Goal: Information Seeking & Learning: Learn about a topic

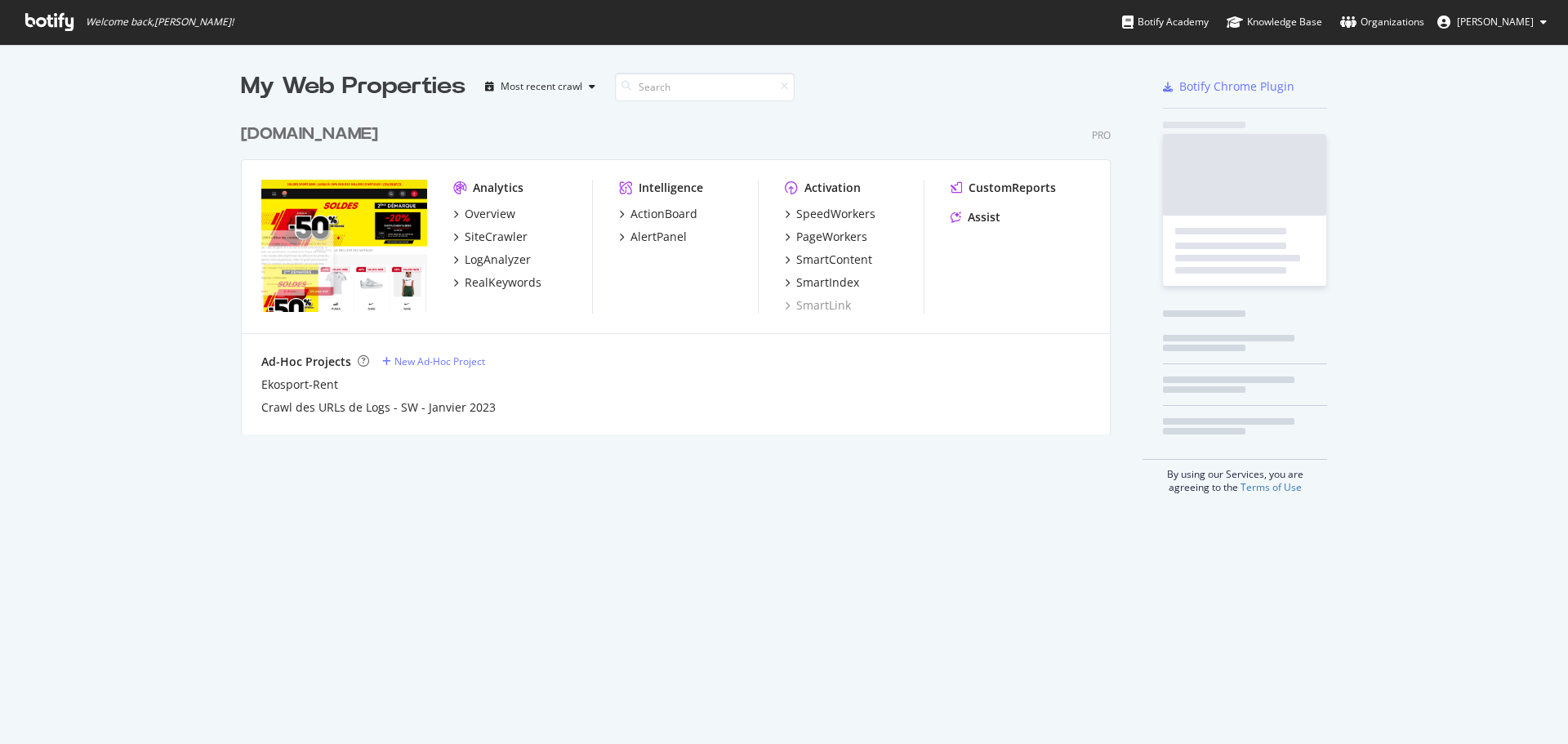
scroll to position [320, 871]
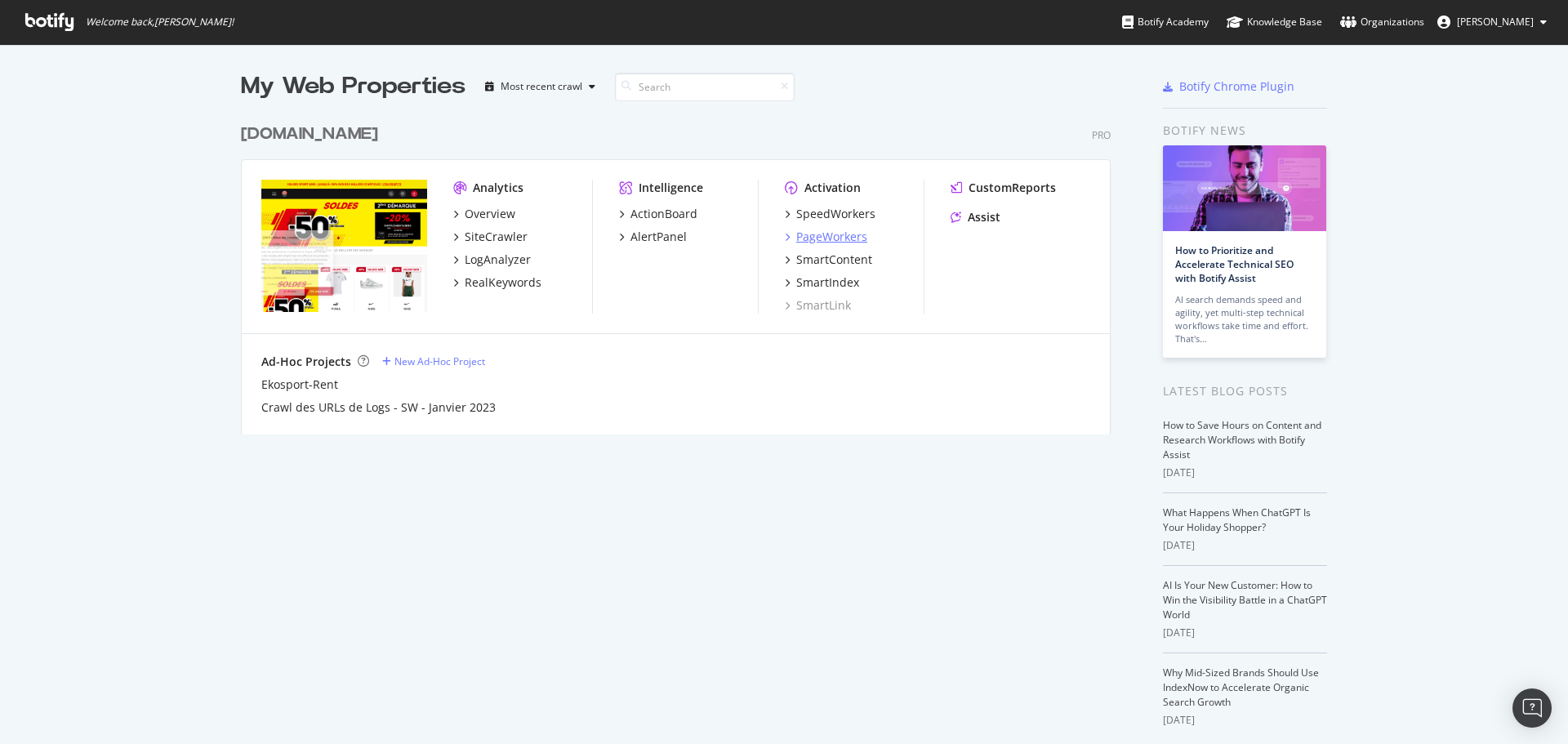
click at [841, 234] on div "PageWorkers" at bounding box center [832, 237] width 71 height 16
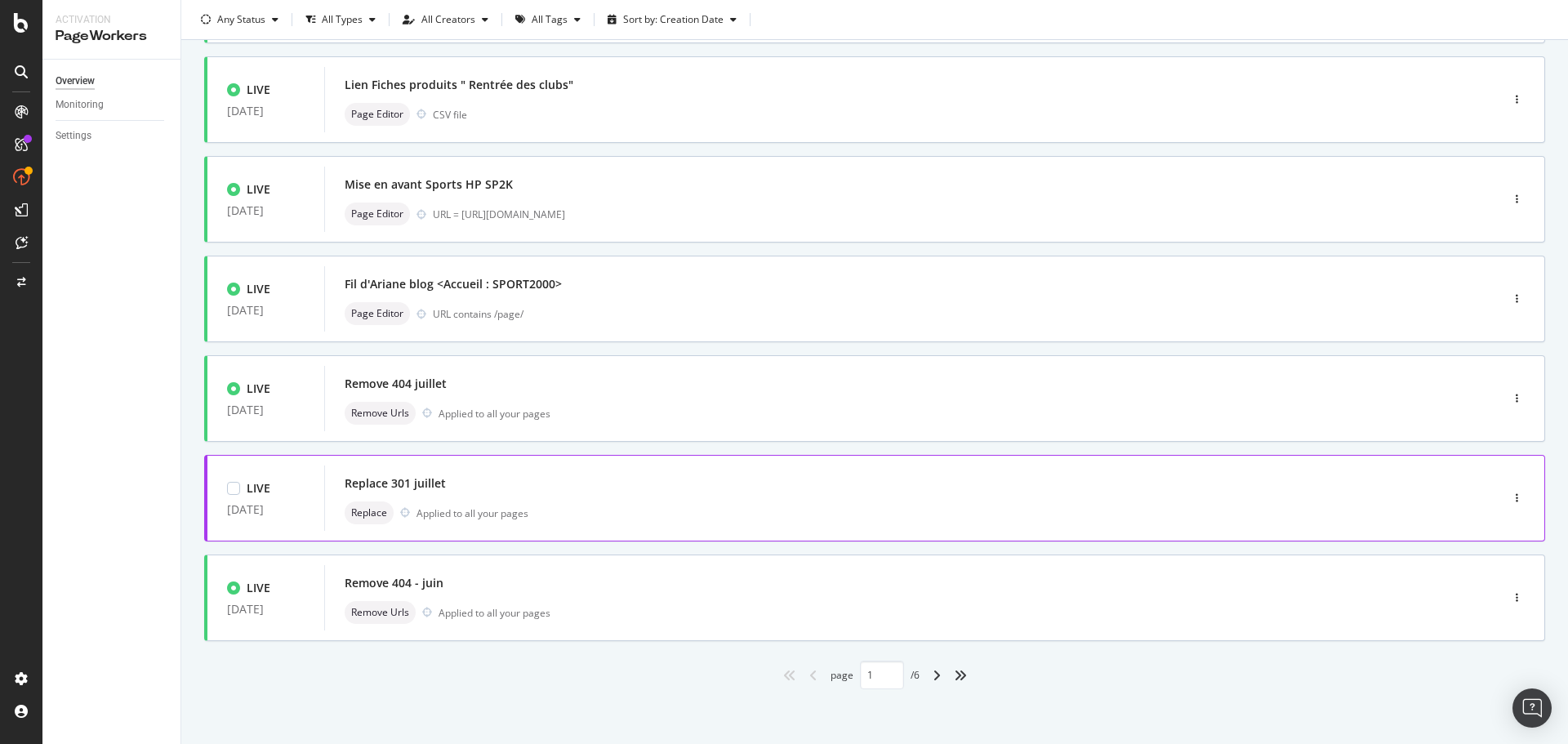
scroll to position [494, 0]
click at [933, 674] on icon "angle-right" at bounding box center [937, 673] width 8 height 13
type input "2"
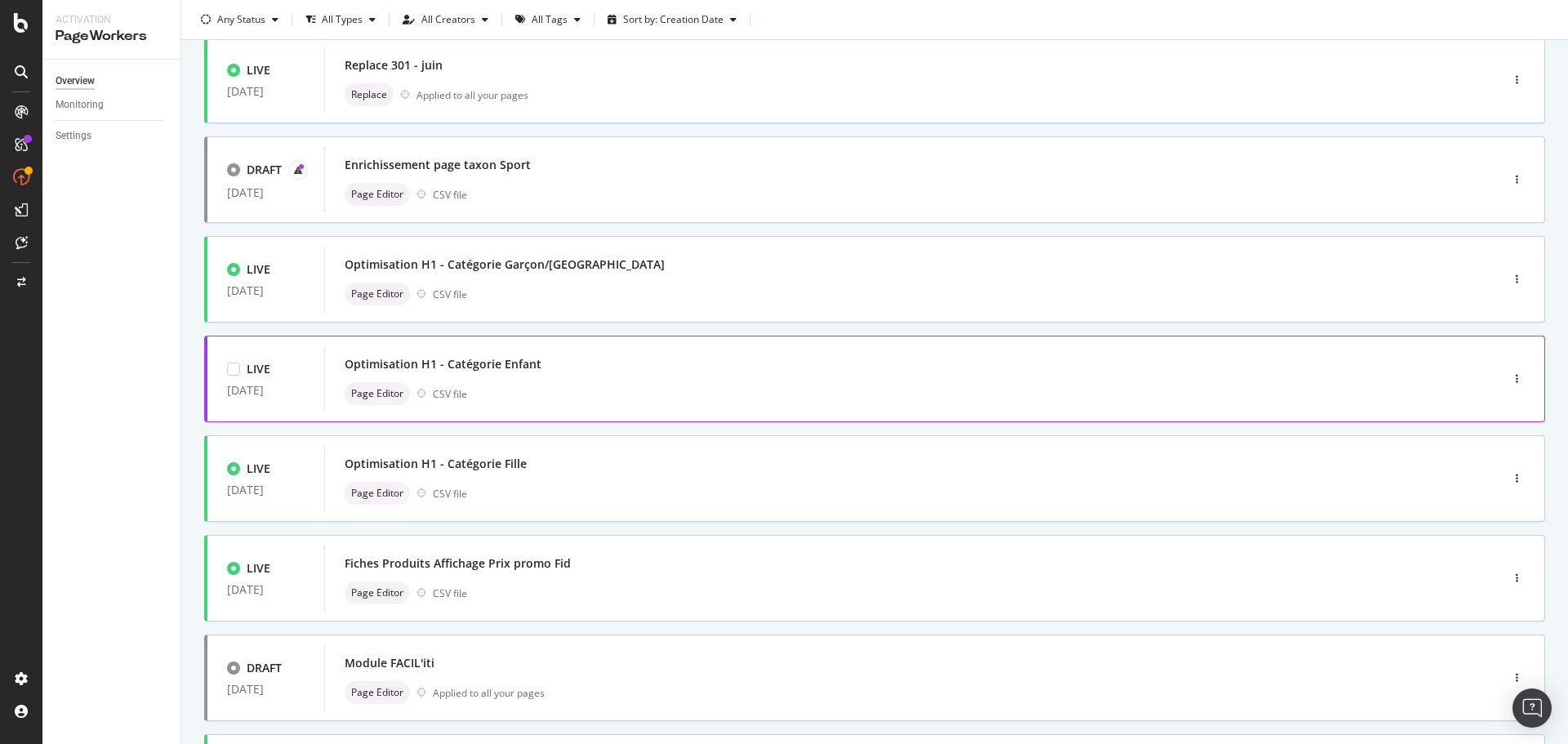
scroll to position [163, 0]
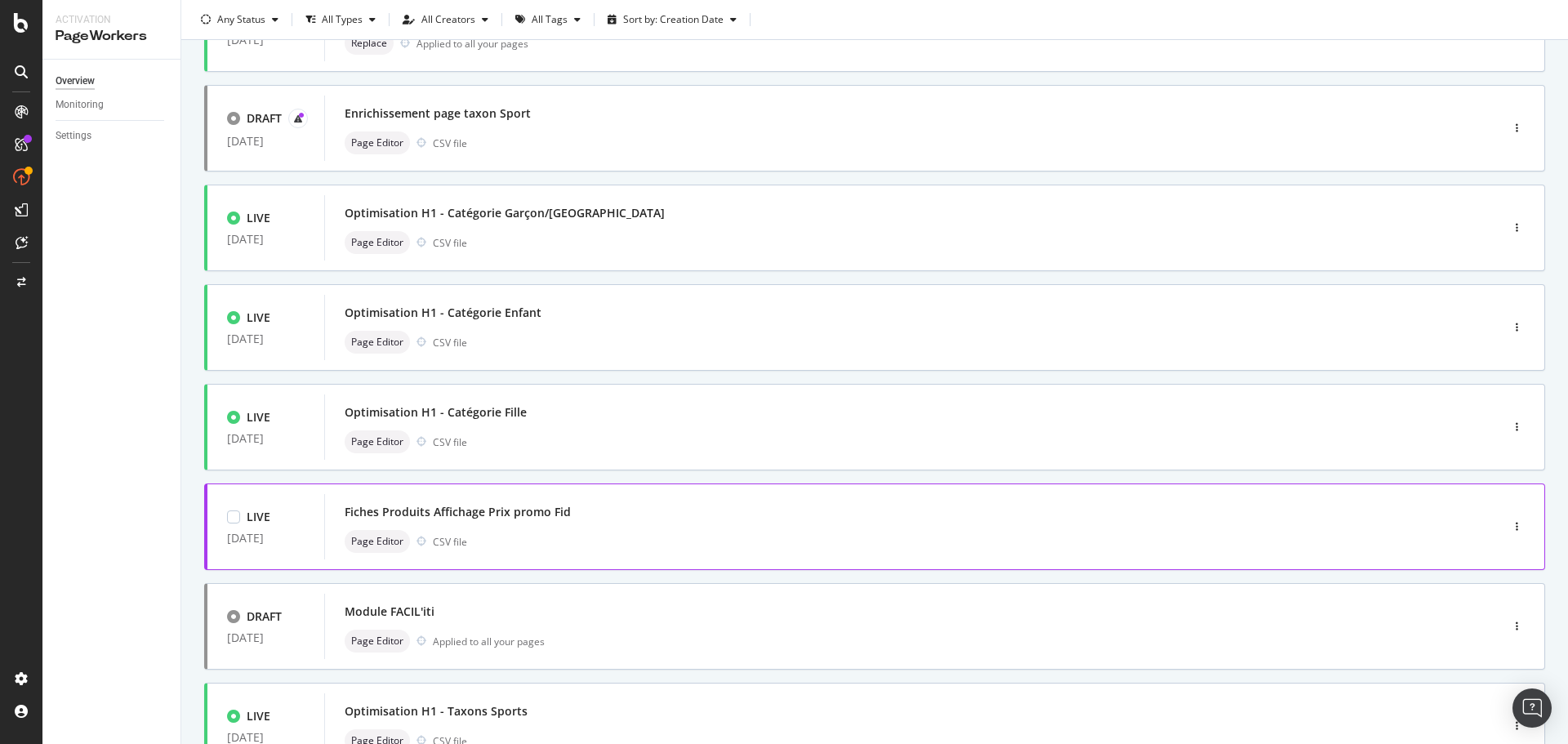
click at [549, 512] on div "Fiches Produits Affichage Prix promo Fid" at bounding box center [457, 512] width 226 height 16
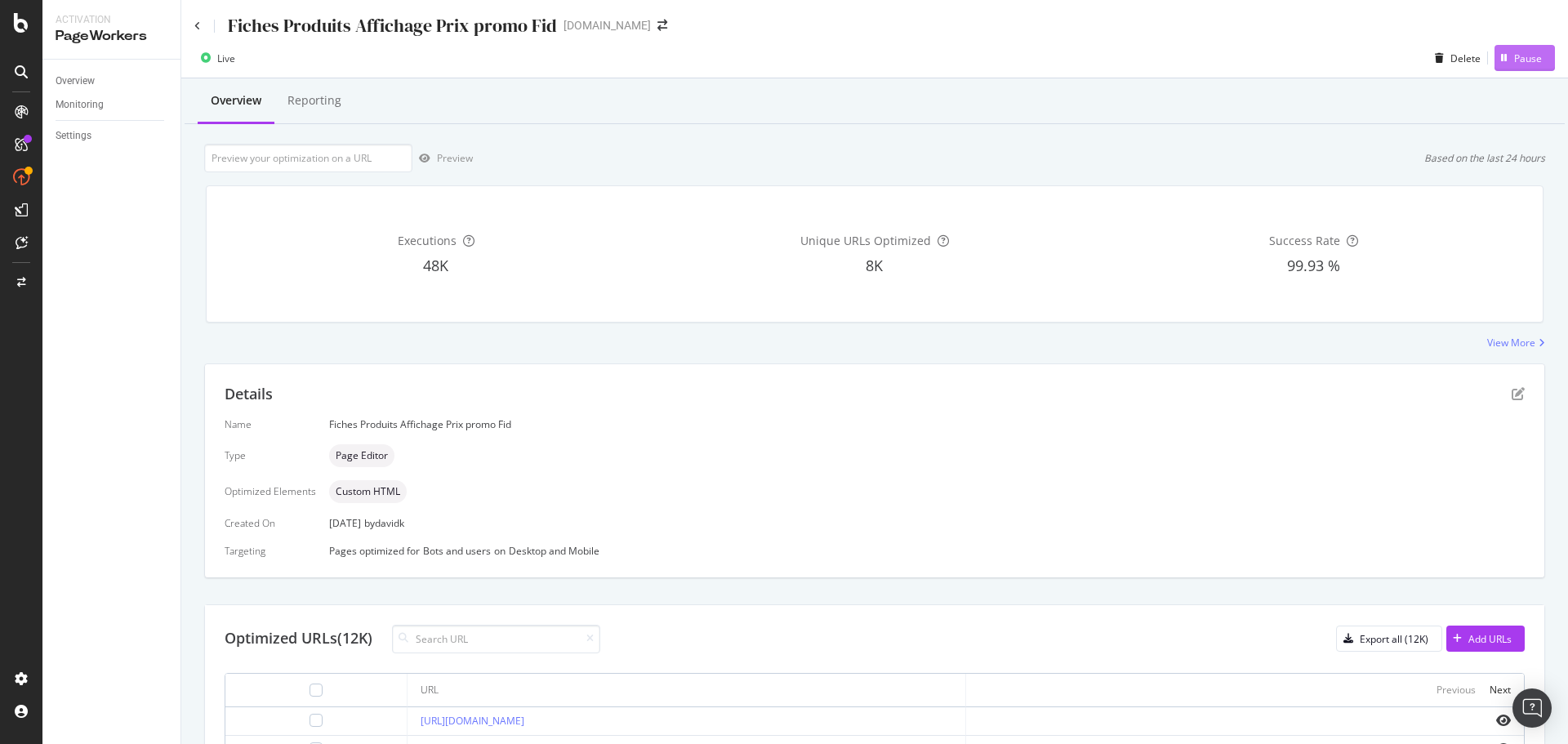
click at [1522, 58] on div "Pause" at bounding box center [1528, 57] width 27 height 14
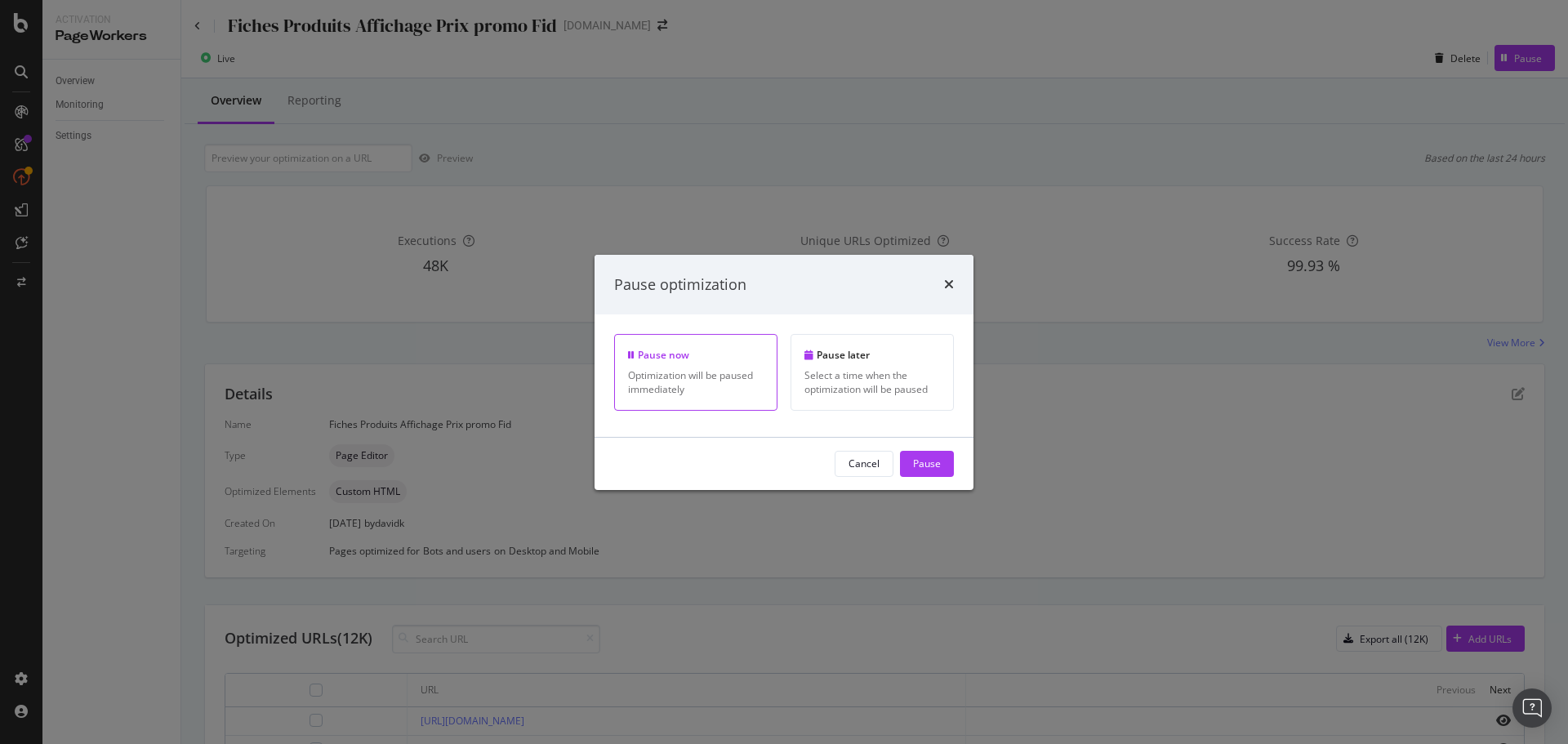
drag, startPoint x: 919, startPoint y: 462, endPoint x: 1056, endPoint y: 528, distance: 152.1
click at [919, 462] on div "Pause" at bounding box center [927, 463] width 27 height 14
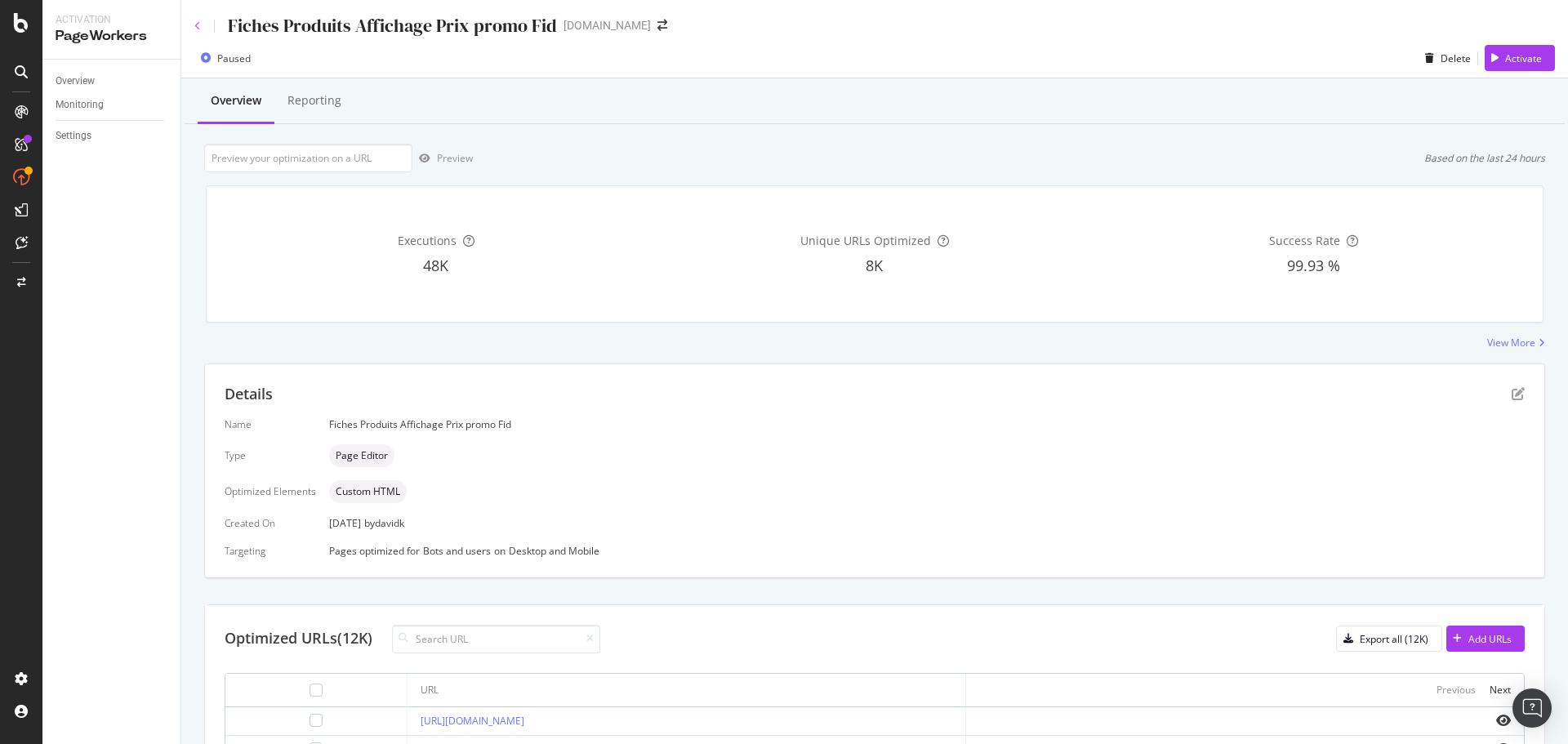
click at [196, 25] on icon at bounding box center [197, 25] width 6 height 10
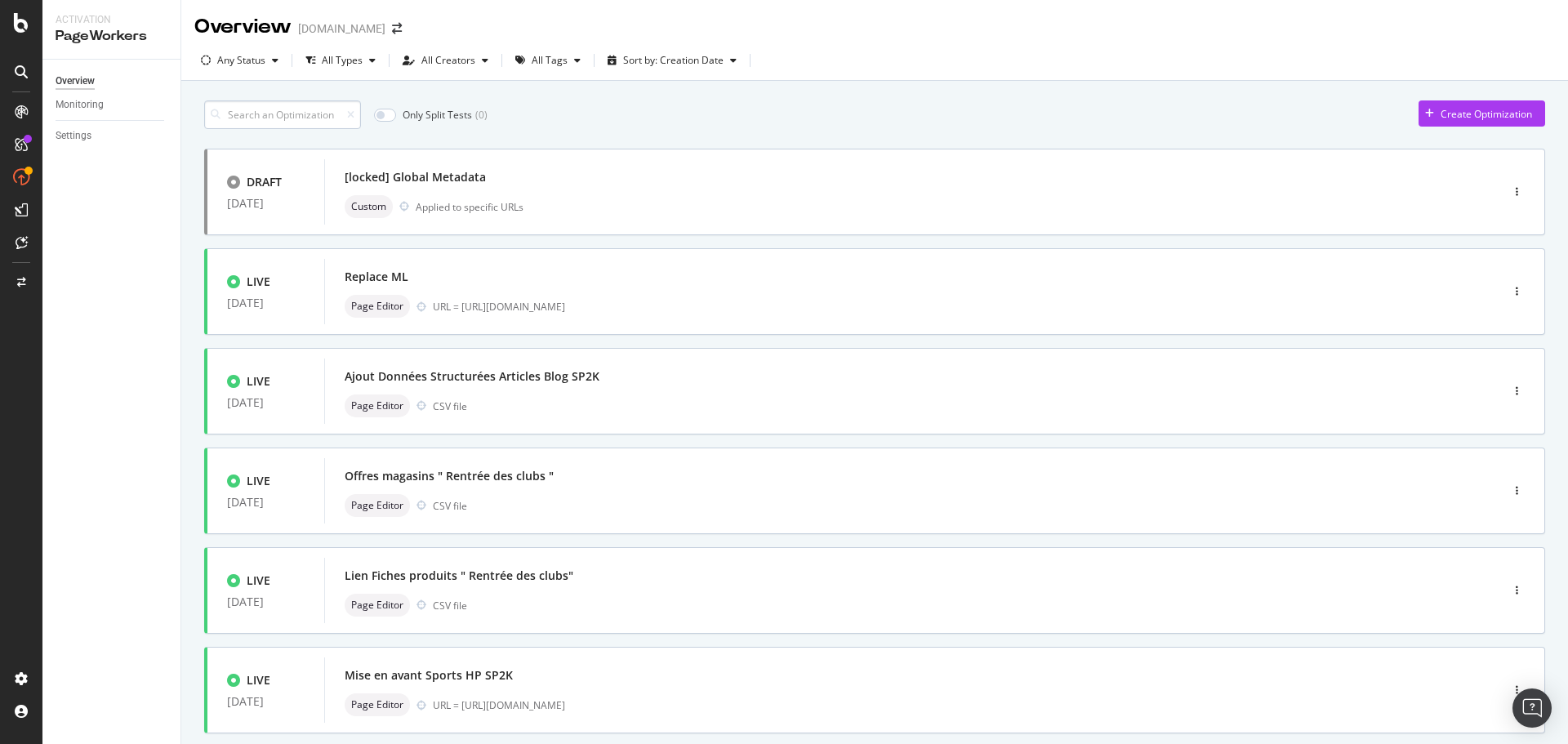
click at [329, 115] on input at bounding box center [282, 114] width 157 height 28
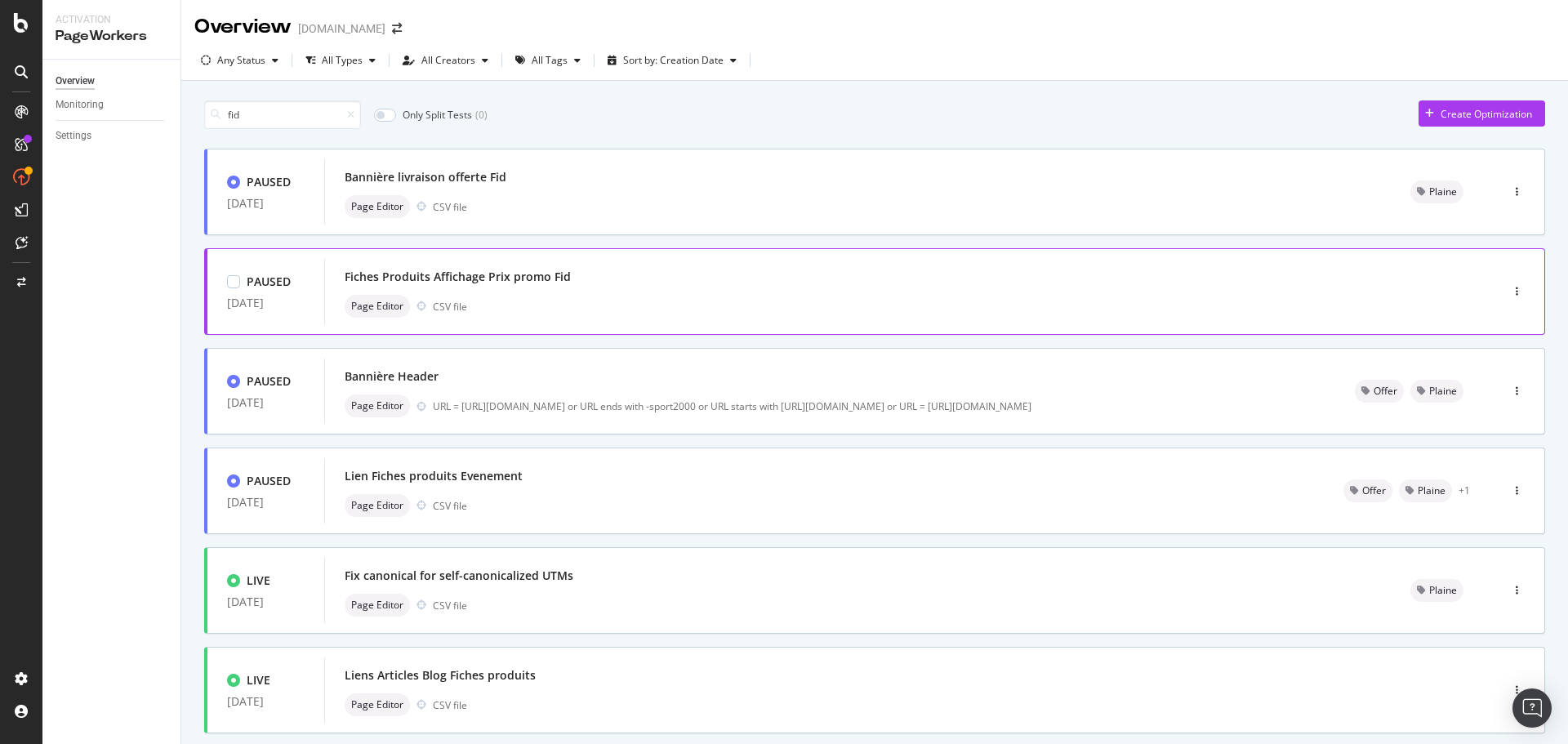
click at [520, 266] on div "Fiches Produits Affichage Prix promo Fid" at bounding box center [887, 276] width 1086 height 23
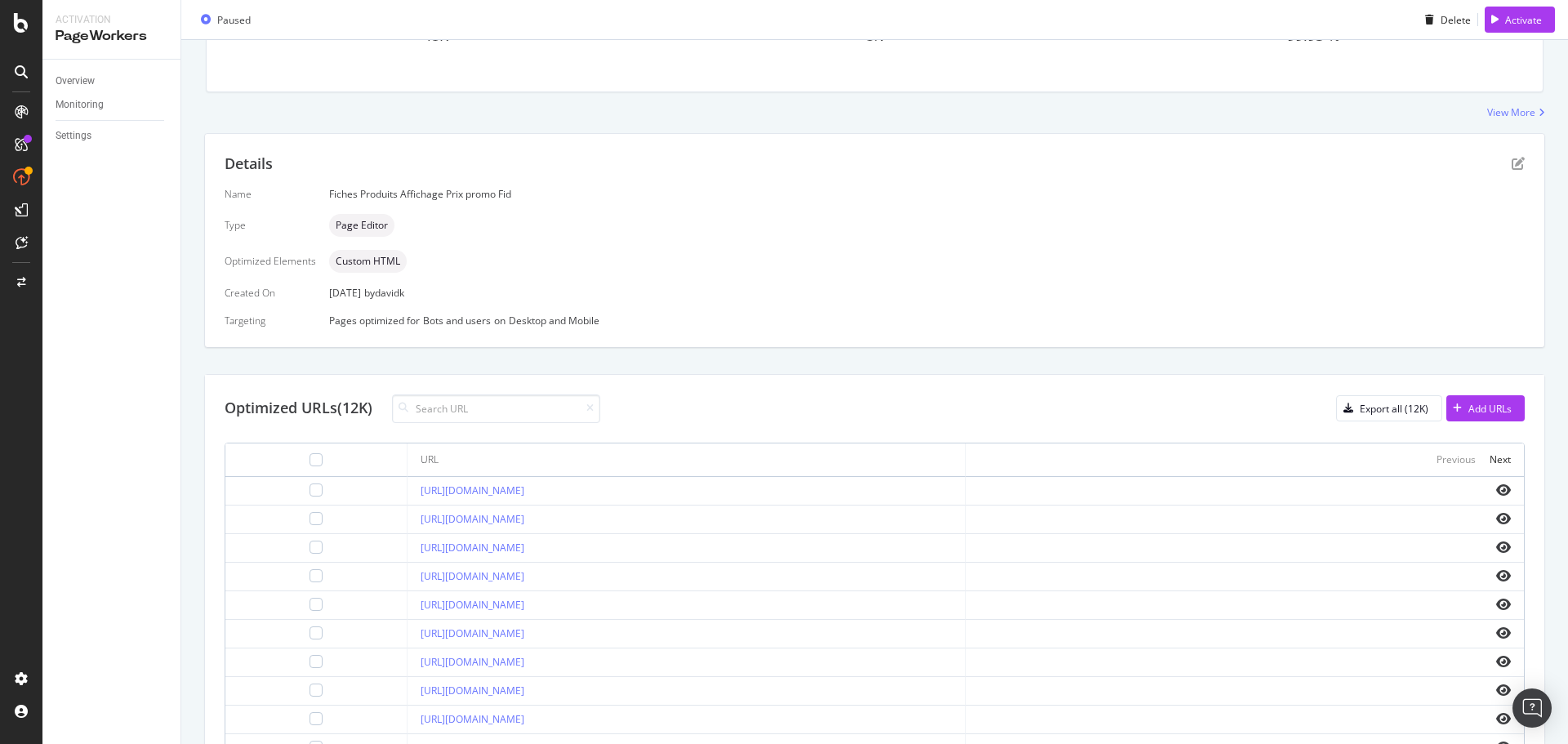
scroll to position [470, 0]
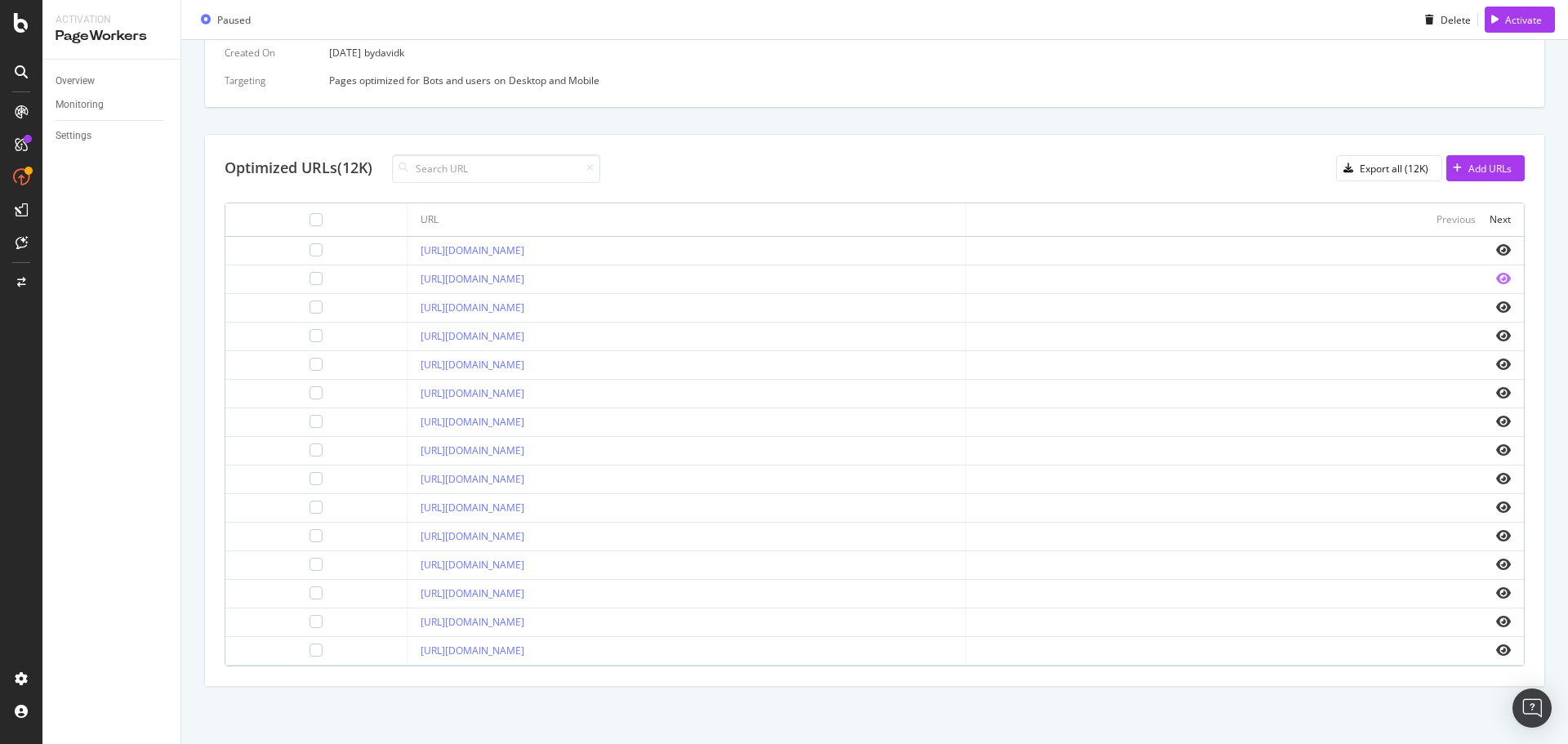
click at [1497, 280] on icon "eye" at bounding box center [1504, 279] width 15 height 13
